Goal: Transaction & Acquisition: Subscribe to service/newsletter

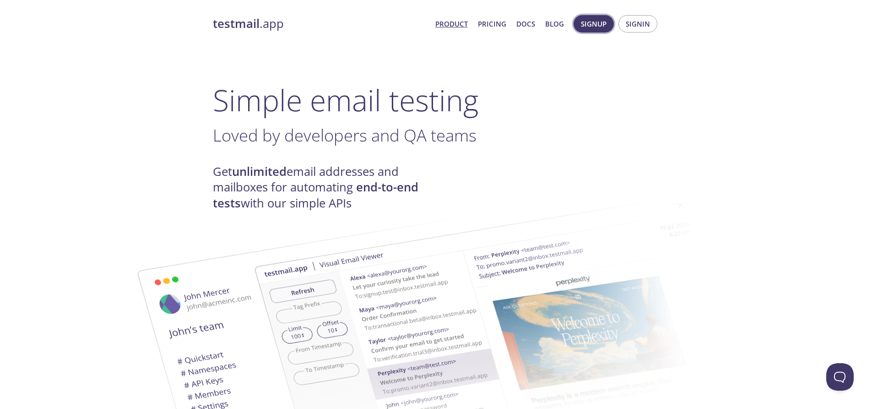
click at [598, 22] on span "Signup" at bounding box center [594, 24] width 26 height 12
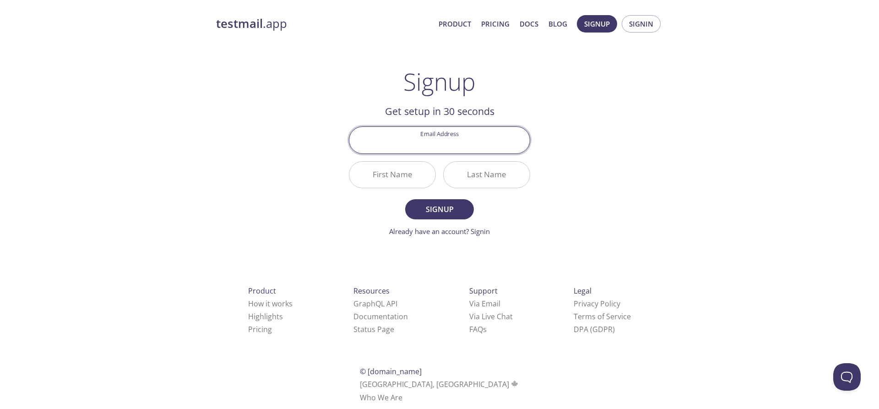
paste input "[EMAIL_ADDRESS][DOMAIN_NAME]"
type input "[EMAIL_ADDRESS][DOMAIN_NAME]"
click at [404, 174] on input "First Name" at bounding box center [392, 175] width 86 height 26
type input "V"
type input "Van"
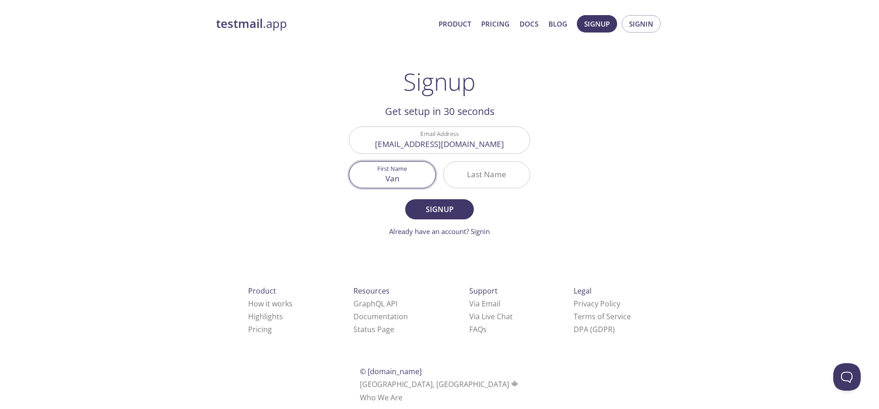
click at [487, 177] on input "Last Name" at bounding box center [486, 175] width 86 height 26
type input "[PERSON_NAME]"
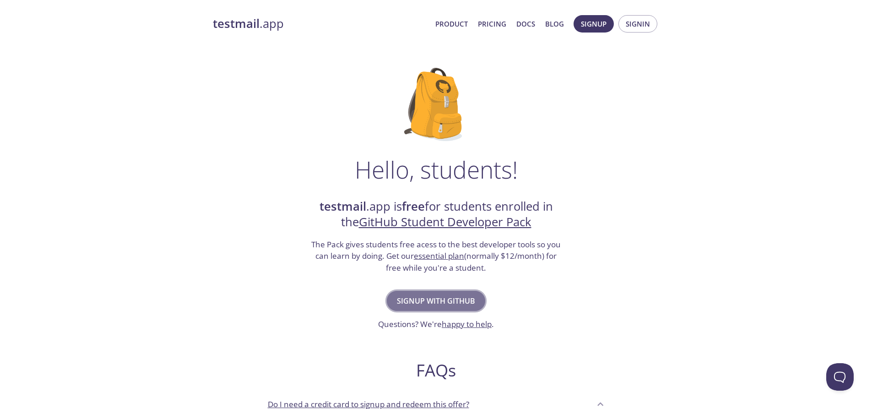
click at [439, 304] on span "Signup with GitHub" at bounding box center [436, 300] width 78 height 13
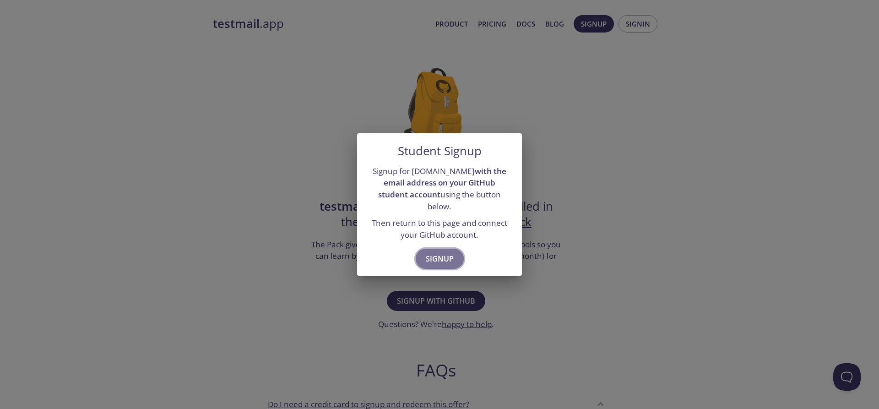
click at [446, 252] on span "Signup" at bounding box center [440, 258] width 28 height 13
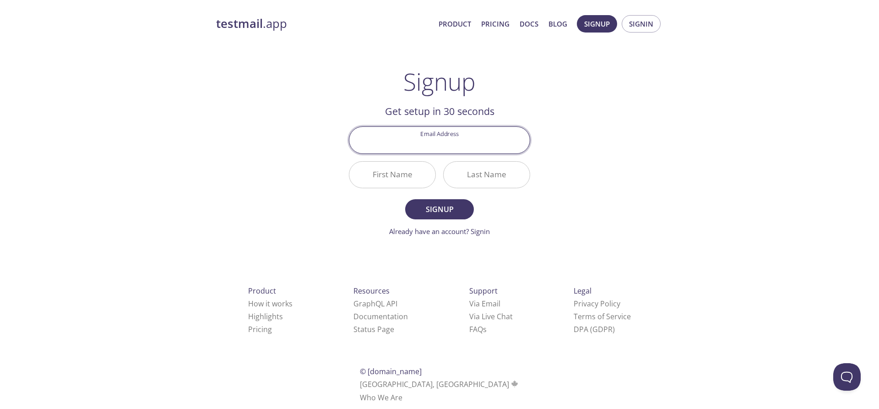
paste input "yaq9zkl"
type input "yaq9zkl"
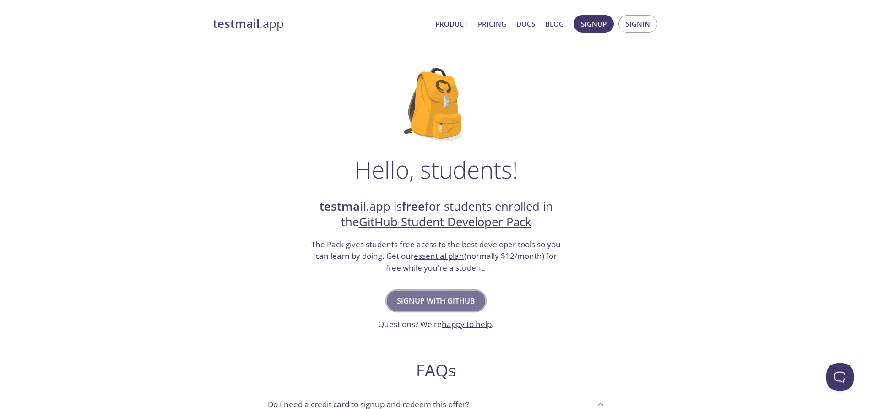
click at [422, 301] on span "Signup with GitHub" at bounding box center [436, 300] width 78 height 13
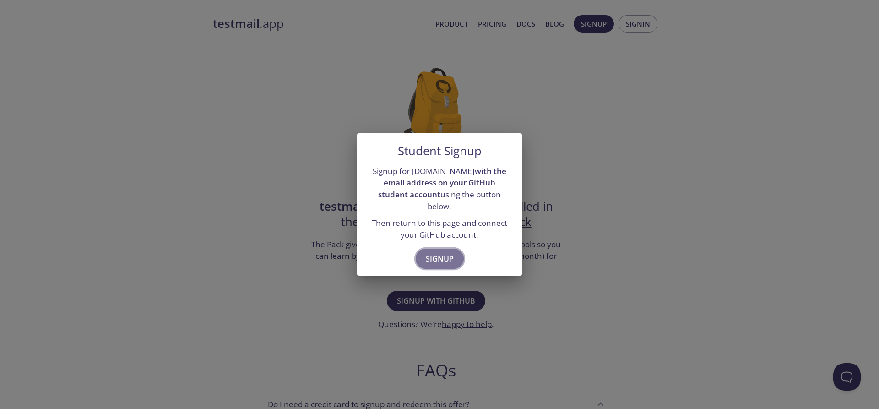
click at [435, 252] on span "Signup" at bounding box center [440, 258] width 28 height 13
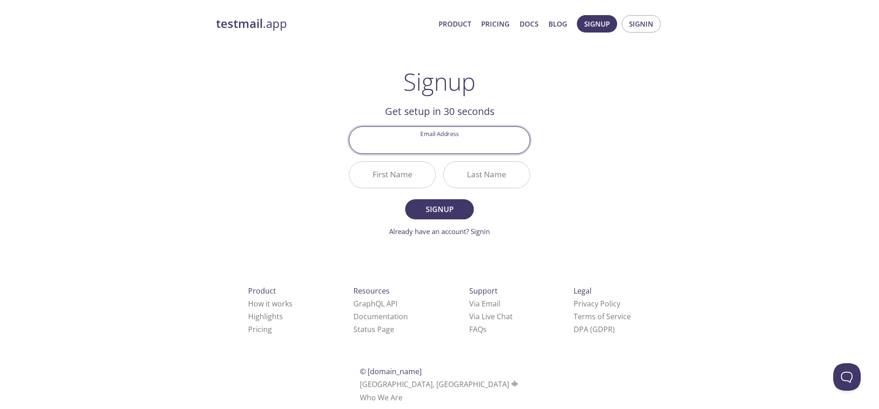
click at [428, 150] on input "Email Address" at bounding box center [439, 140] width 180 height 26
type input "[EMAIL_ADDRESS][DOMAIN_NAME]"
click at [397, 180] on input "First Name" at bounding box center [392, 175] width 86 height 26
type input "Van"
click at [508, 174] on input "Last Name" at bounding box center [486, 175] width 86 height 26
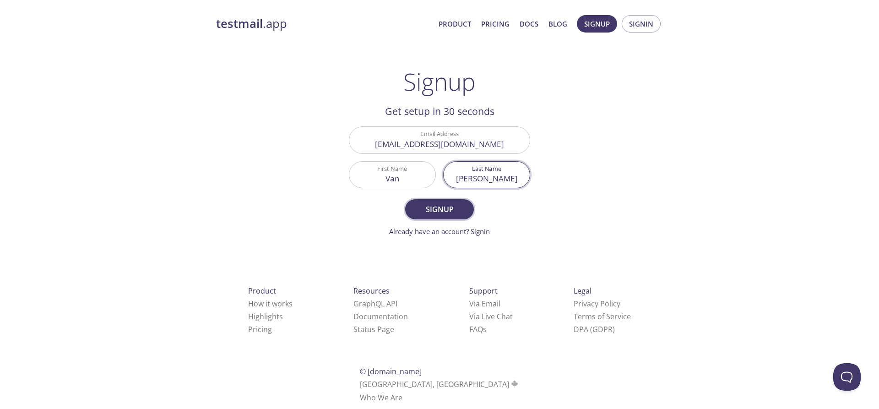
type input "[PERSON_NAME]"
click at [439, 205] on span "Signup" at bounding box center [439, 209] width 49 height 13
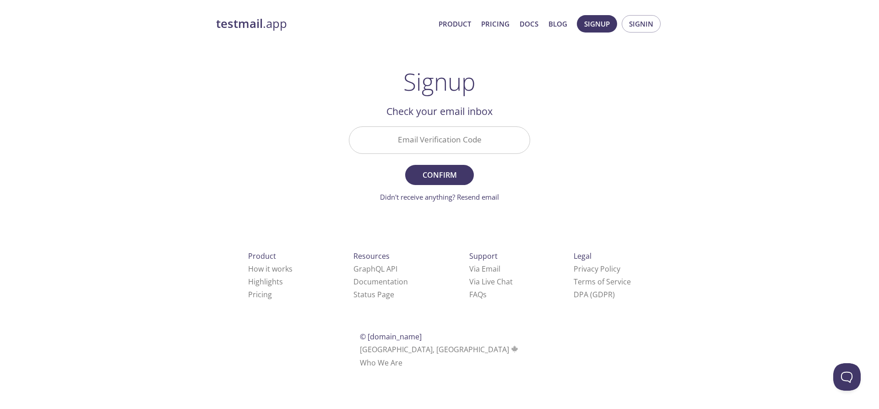
click at [421, 142] on input "Email Verification Code" at bounding box center [439, 140] width 180 height 26
paste input "YAQ9ZKL"
type input "YAQ9ZKL"
click at [440, 178] on span "Confirm" at bounding box center [439, 174] width 49 height 13
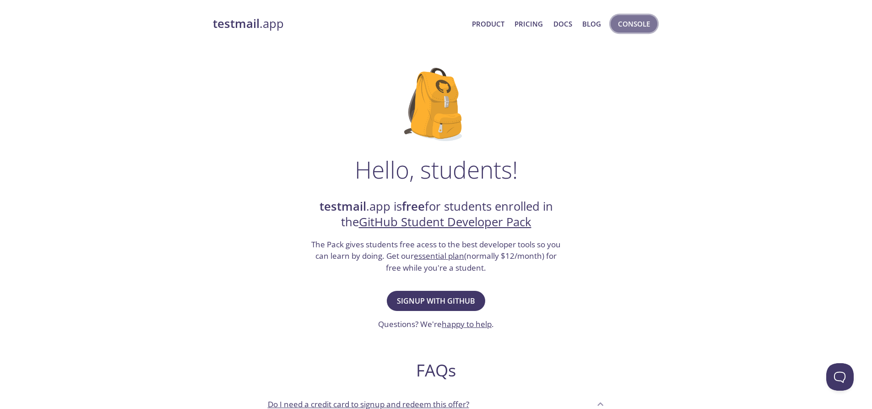
click at [627, 22] on span "Console" at bounding box center [634, 24] width 32 height 12
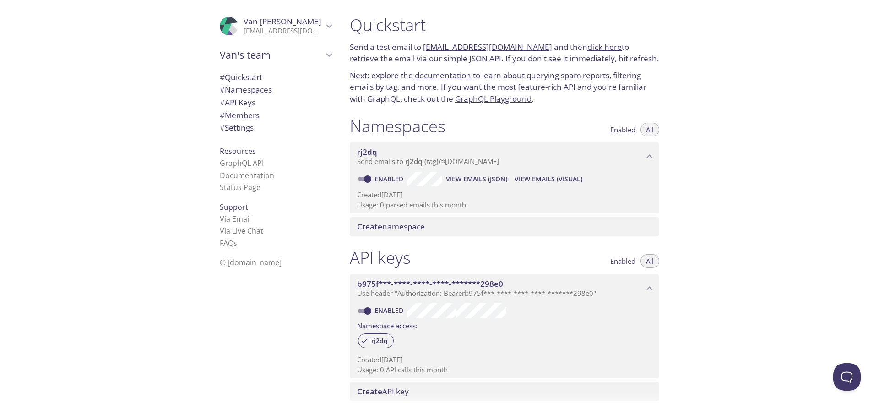
click at [686, 38] on div "Quickstart Send a test email to [EMAIL_ADDRESS][DOMAIN_NAME] and then click her…" at bounding box center [610, 204] width 536 height 409
drag, startPoint x: 422, startPoint y: 44, endPoint x: 534, endPoint y: 45, distance: 111.7
click at [534, 45] on p "Send a test email to [EMAIL_ADDRESS][DOMAIN_NAME] and then click here to retrie…" at bounding box center [504, 52] width 309 height 23
copy p "[EMAIL_ADDRESS][DOMAIN_NAME]"
click at [587, 47] on link "click here" at bounding box center [604, 47] width 34 height 11
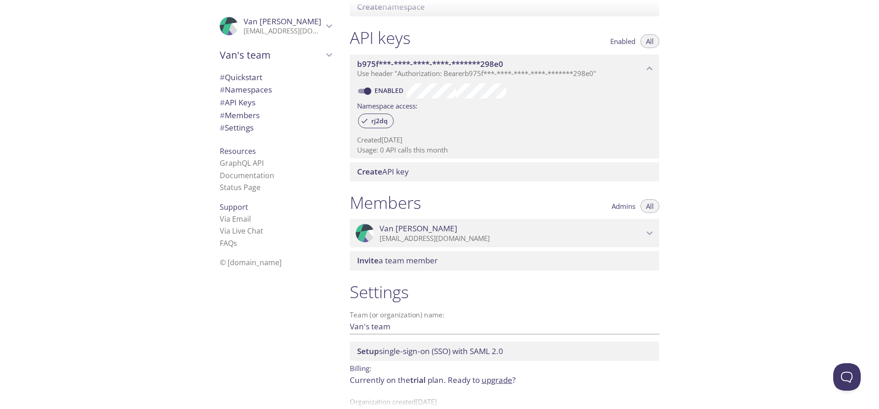
scroll to position [242, 0]
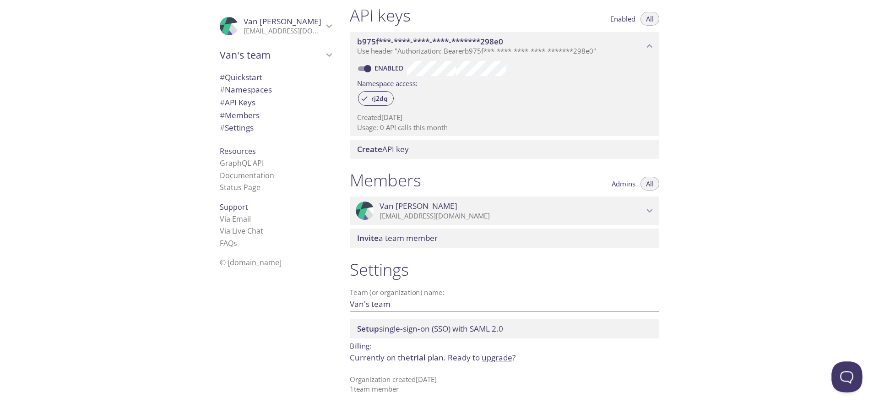
click at [842, 373] on button "Open Beacon popover" at bounding box center [844, 374] width 27 height 27
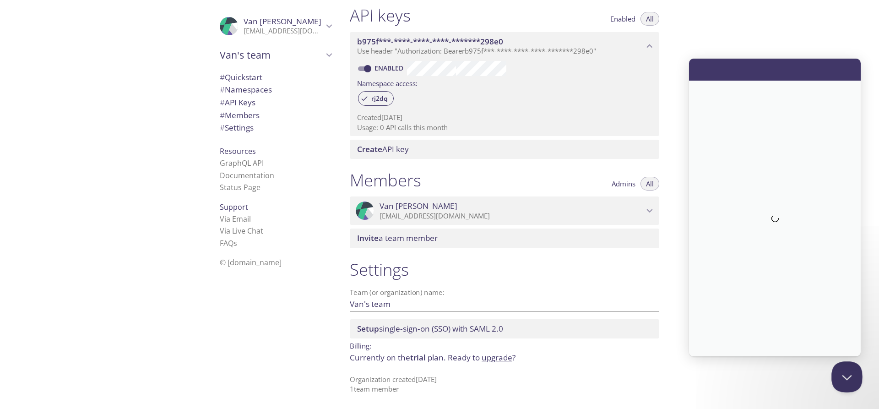
scroll to position [0, 0]
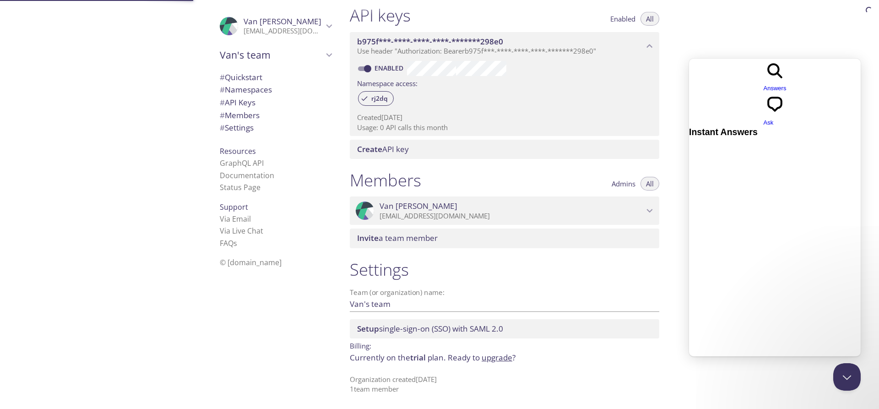
click at [788, 40] on div "Quickstart Send a test email to rj2dq.test@inbox.testmail.app and then click he…" at bounding box center [610, 204] width 536 height 409
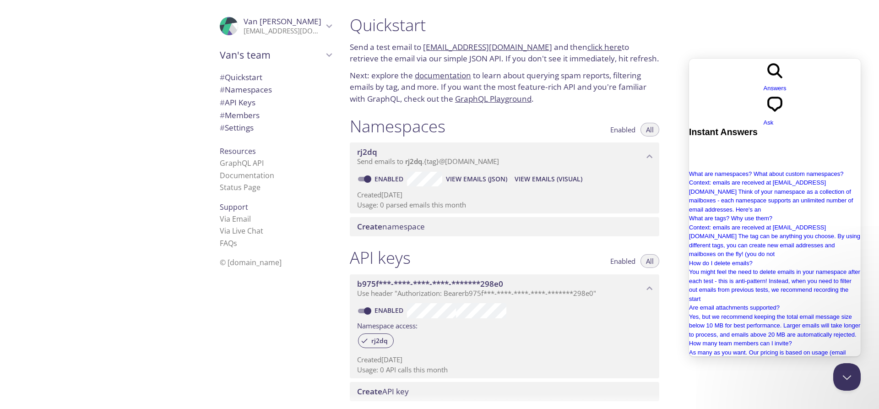
click at [292, 27] on p "[EMAIL_ADDRESS][DOMAIN_NAME]" at bounding box center [283, 31] width 80 height 9
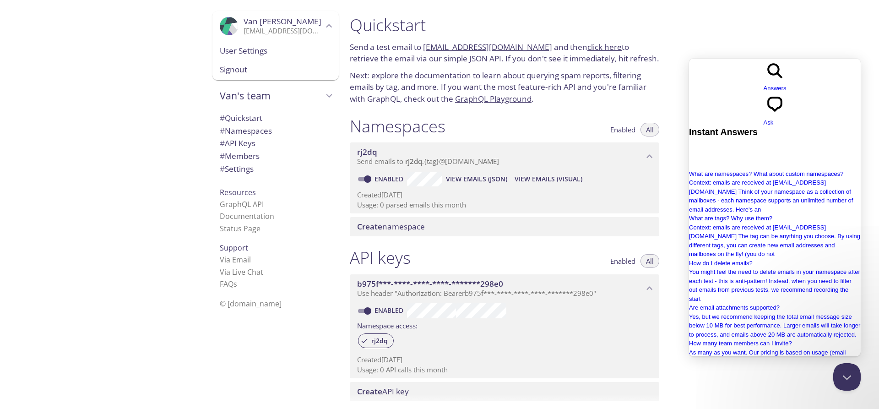
click at [253, 102] on div "Van's team" at bounding box center [275, 96] width 126 height 24
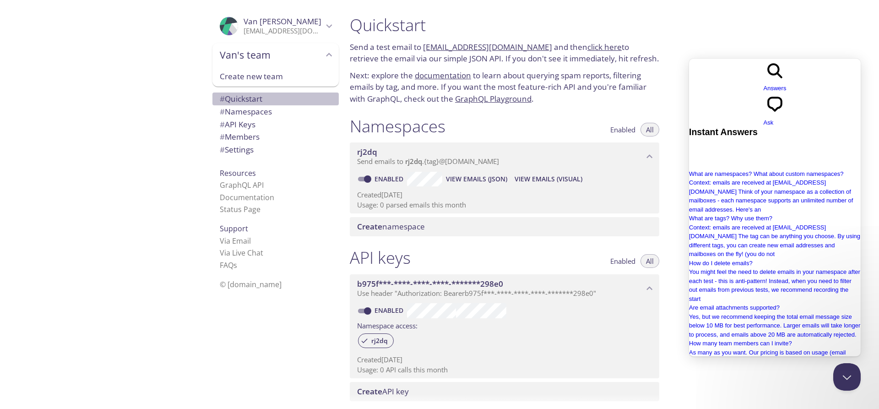
click at [257, 97] on span "# Quickstart" at bounding box center [241, 98] width 43 height 11
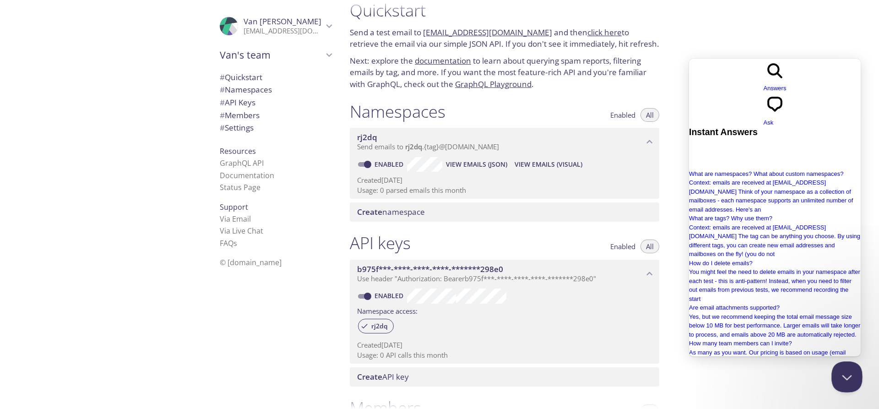
click at [848, 382] on button "Close Beacon popover" at bounding box center [844, 374] width 27 height 27
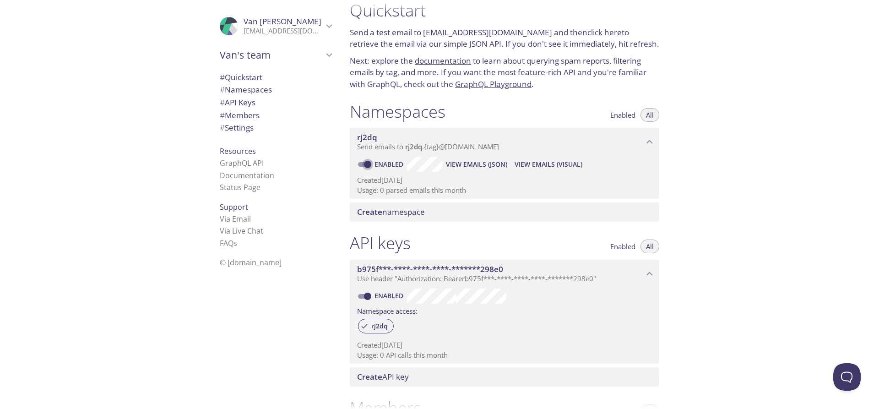
click at [366, 164] on input "Enabled" at bounding box center [367, 164] width 33 height 11
click at [366, 164] on span at bounding box center [364, 164] width 12 height 5
click at [365, 166] on input "Disabled" at bounding box center [360, 164] width 33 height 11
checkbox input "true"
click at [484, 167] on span "View Emails (JSON)" at bounding box center [476, 164] width 61 height 11
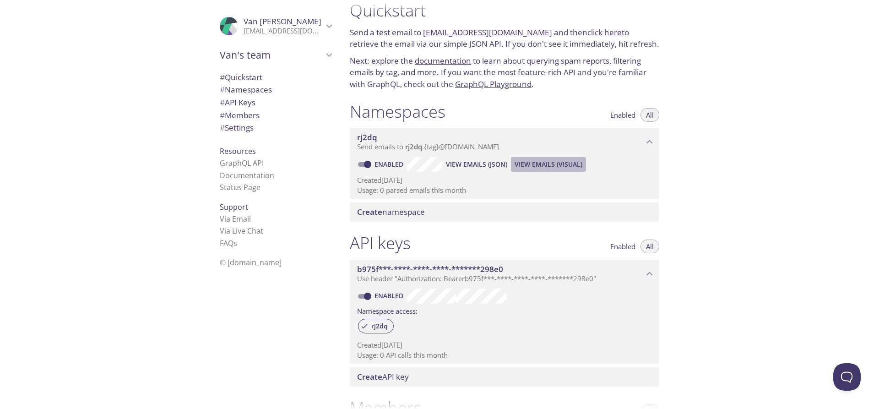
click at [529, 162] on span "View Emails (Visual)" at bounding box center [548, 164] width 68 height 11
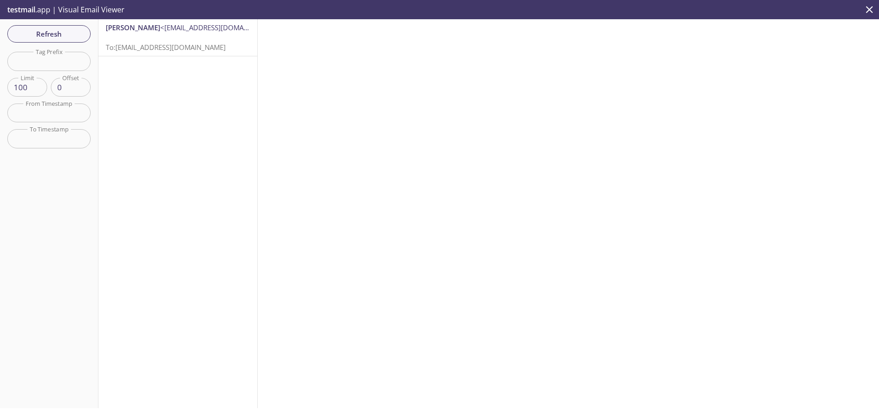
click at [167, 48] on span "To: rj2dq.test@inbox.testmail.app" at bounding box center [166, 47] width 120 height 9
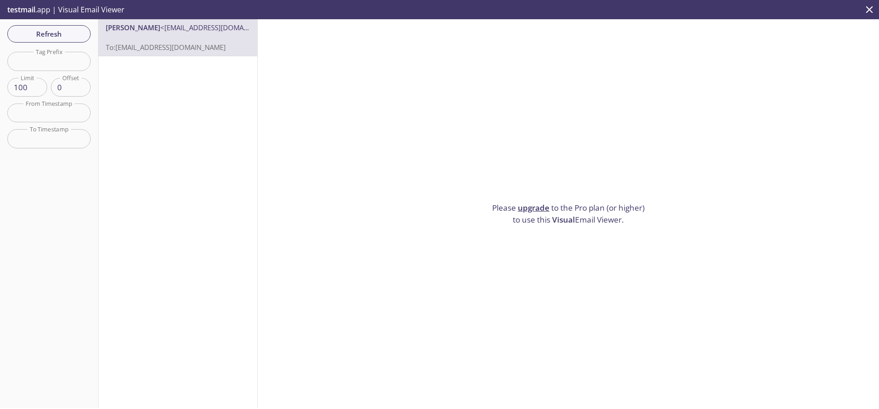
click at [522, 206] on link "upgrade" at bounding box center [534, 207] width 32 height 11
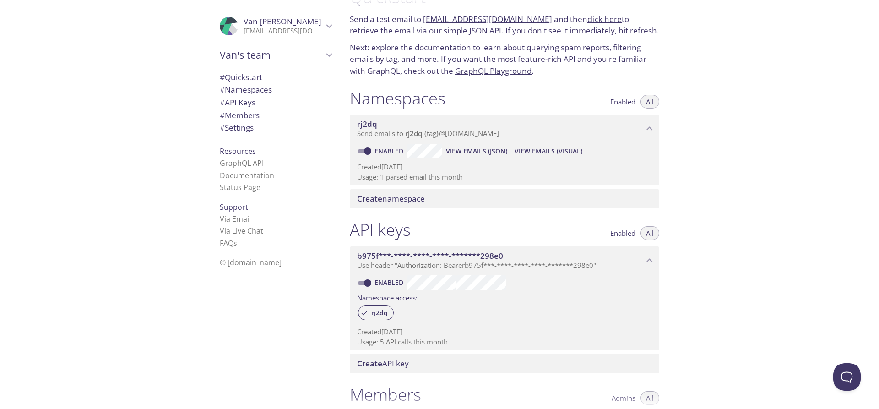
scroll to position [55, 0]
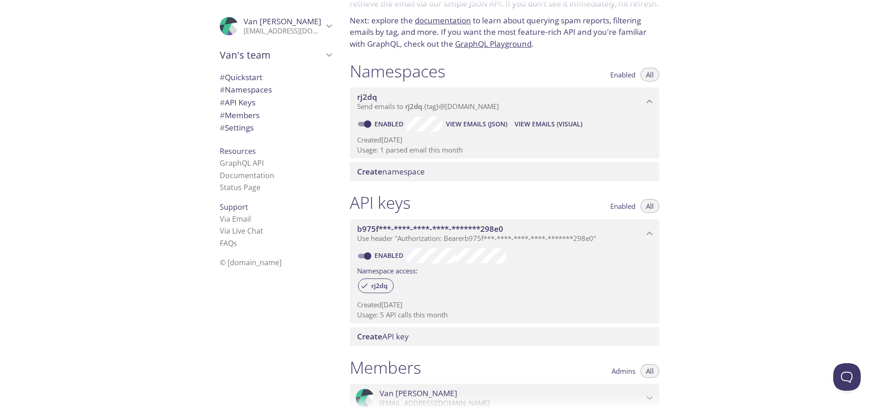
click at [427, 172] on span "Create namespace" at bounding box center [506, 172] width 298 height 10
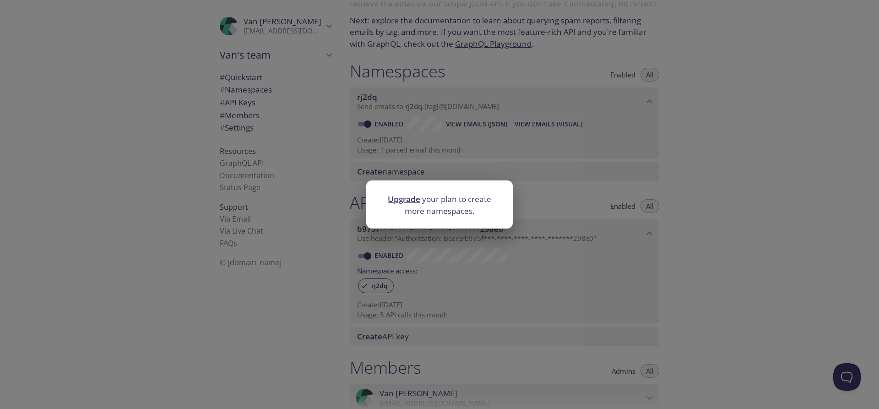
click at [296, 287] on div "Upgrade your plan to create more namespaces." at bounding box center [439, 204] width 879 height 409
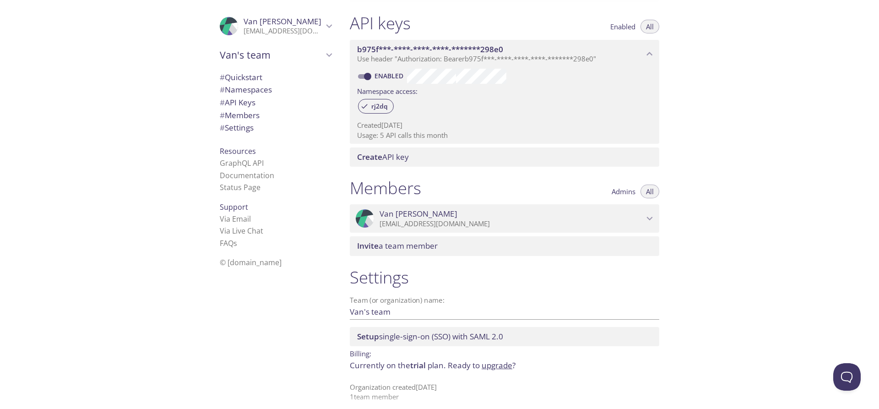
scroll to position [242, 0]
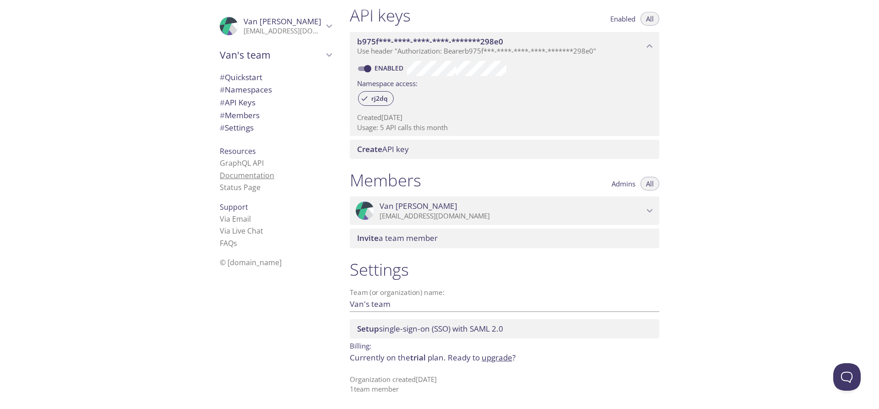
click at [255, 180] on link "Documentation" at bounding box center [247, 175] width 54 height 10
